Goal: Information Seeking & Learning: Learn about a topic

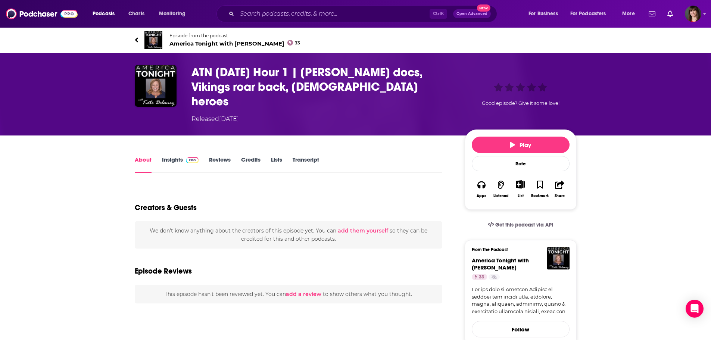
click at [171, 156] on link "Insights" at bounding box center [180, 164] width 37 height 17
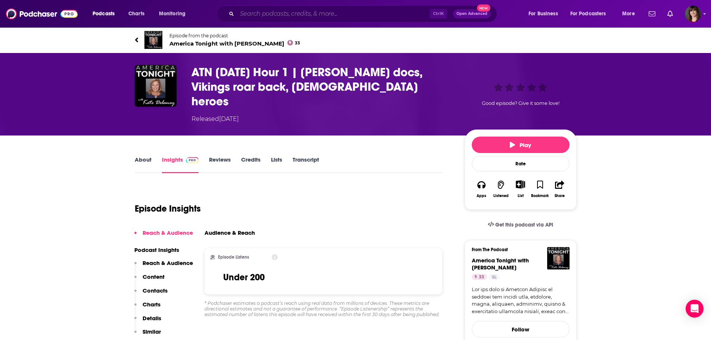
click at [278, 12] on input "Search podcasts, credits, & more..." at bounding box center [333, 14] width 193 height 12
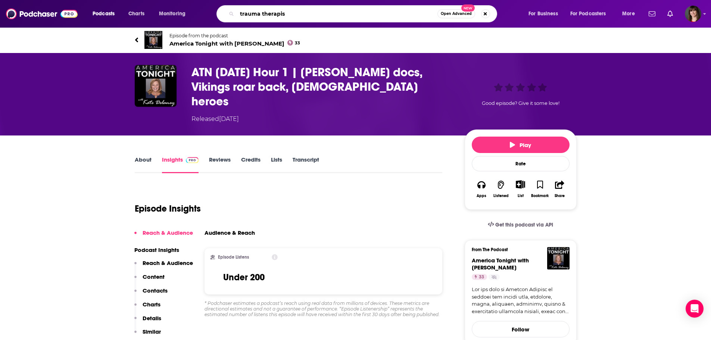
type input "trauma therapist"
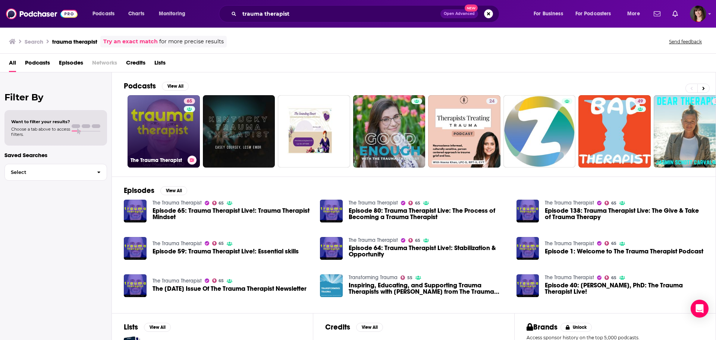
click at [171, 118] on link "65 The Trauma Therapist" at bounding box center [164, 131] width 72 height 72
